Goal: Navigation & Orientation: Find specific page/section

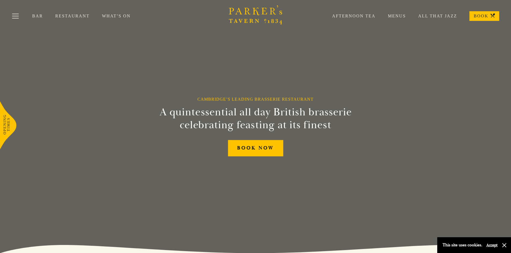
click at [393, 14] on link "Menus" at bounding box center [390, 15] width 30 height 5
click at [73, 15] on link "Restaurant" at bounding box center [78, 15] width 47 height 5
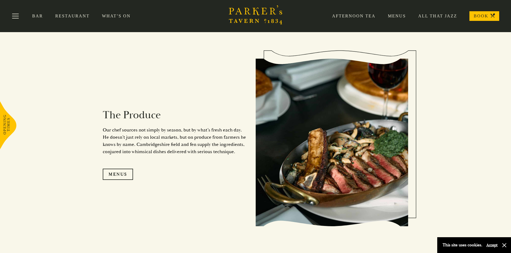
scroll to position [456, 0]
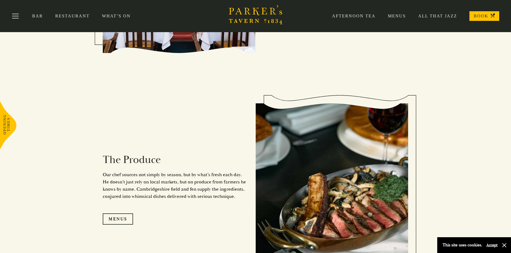
click at [39, 14] on link "Bar" at bounding box center [43, 15] width 23 height 5
